Goal: Find specific page/section: Find specific page/section

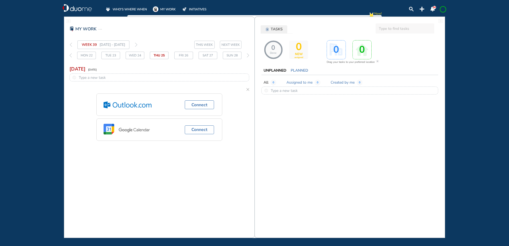
click at [121, 7] on span "WHO'S WHERE WHEN" at bounding box center [130, 9] width 34 height 5
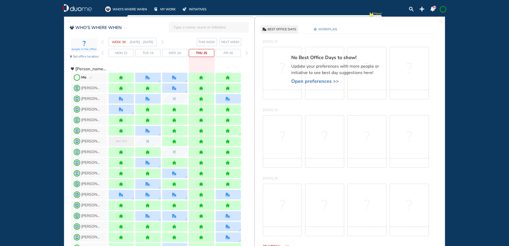
click at [91, 79] on img "pen-edit" at bounding box center [90, 77] width 3 height 3
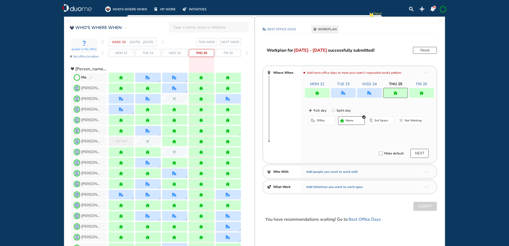
click at [164, 43] on section "WEEK 39 [DATE] - [DATE] THIS WEEK NEXT WEEK" at bounding box center [178, 42] width 153 height 9
click at [163, 43] on img "forward week" at bounding box center [162, 42] width 2 height 4
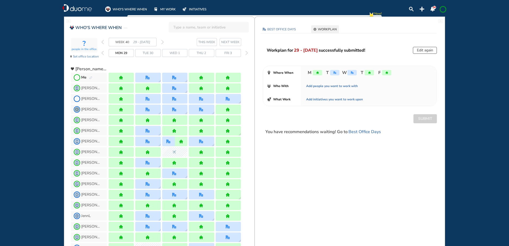
click at [163, 42] on img "forward week" at bounding box center [162, 42] width 2 height 4
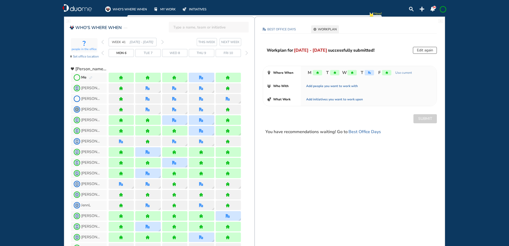
click at [163, 42] on img "forward week" at bounding box center [162, 42] width 2 height 4
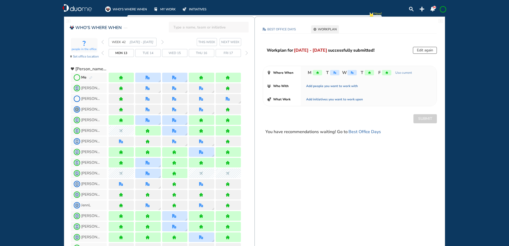
click at [163, 42] on img "forward week" at bounding box center [162, 42] width 2 height 4
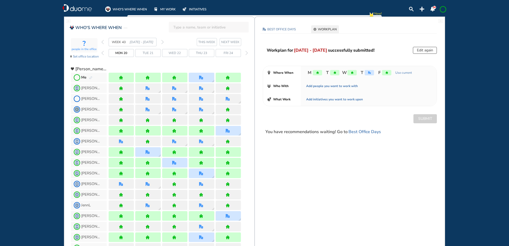
click at [163, 42] on img "forward week" at bounding box center [162, 42] width 2 height 4
